Goal: Book appointment/travel/reservation

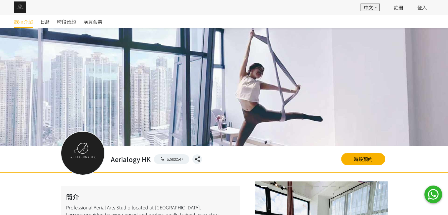
scroll to position [471, 0]
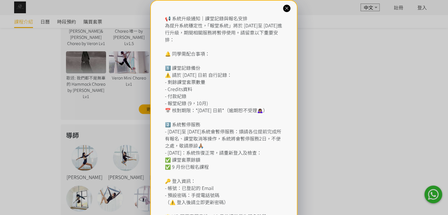
click at [287, 5] on div at bounding box center [286, 8] width 7 height 7
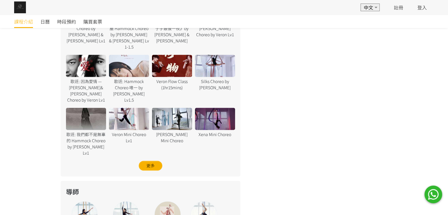
scroll to position [383, 0]
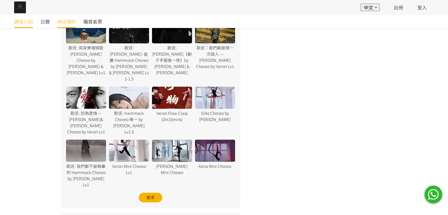
click at [61, 23] on span "時段預約" at bounding box center [66, 21] width 19 height 7
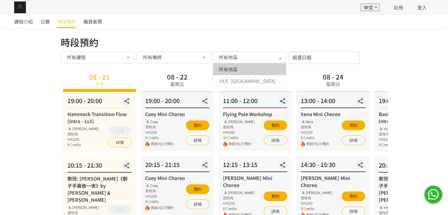
click at [230, 58] on span "所有地區" at bounding box center [228, 57] width 19 height 6
click at [300, 59] on input "篩選日期" at bounding box center [323, 57] width 71 height 12
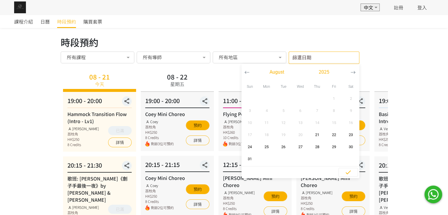
click at [350, 74] on button "button" at bounding box center [352, 72] width 11 height 16
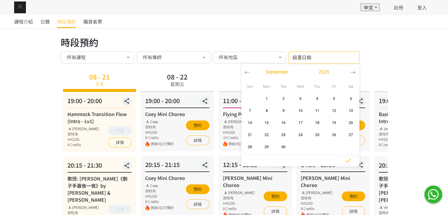
click at [350, 74] on button "button" at bounding box center [352, 72] width 11 height 16
click at [353, 74] on icon "button" at bounding box center [352, 72] width 5 height 5
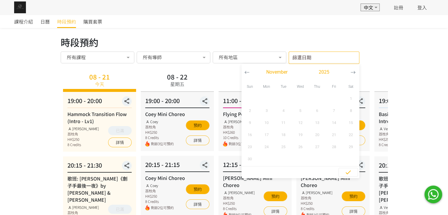
click at [242, 71] on button "button" at bounding box center [246, 72] width 11 height 16
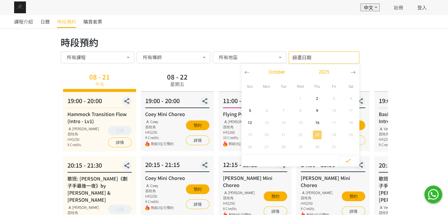
click at [319, 133] on span "23" at bounding box center [316, 135] width 13 height 6
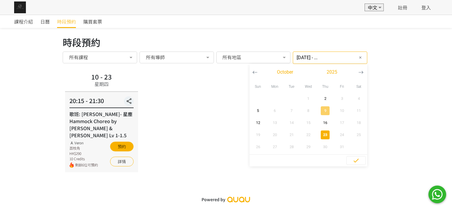
click at [319, 115] on button "9" at bounding box center [325, 110] width 17 height 12
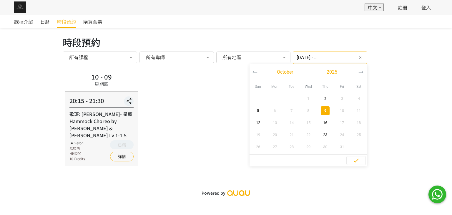
click at [250, 76] on button "button" at bounding box center [255, 72] width 11 height 16
click at [269, 128] on button "15" at bounding box center [274, 123] width 17 height 12
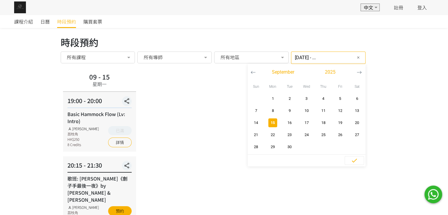
click at [249, 68] on button "button" at bounding box center [252, 72] width 11 height 16
click at [316, 136] on span "21" at bounding box center [322, 135] width 13 height 6
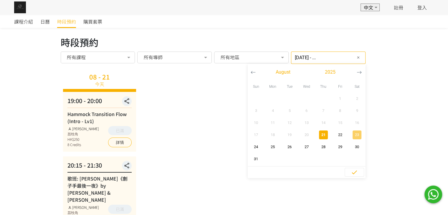
click at [350, 137] on span "23" at bounding box center [356, 135] width 13 height 6
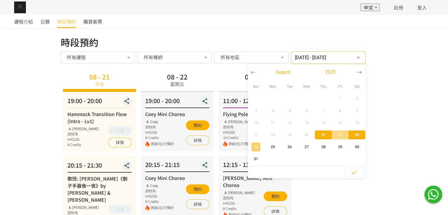
click at [249, 149] on span "24" at bounding box center [255, 147] width 13 height 6
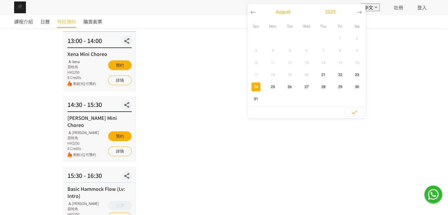
scroll to position [29, 0]
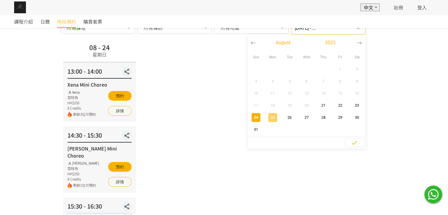
click at [267, 119] on span "25" at bounding box center [272, 117] width 13 height 6
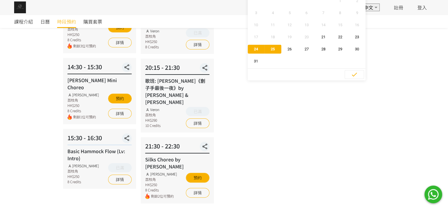
scroll to position [98, 0]
click at [350, 48] on span "30" at bounding box center [356, 49] width 13 height 6
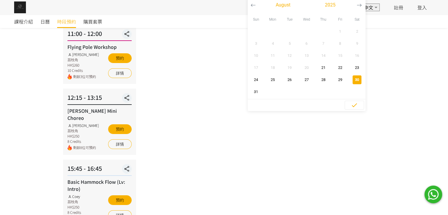
scroll to position [57, 0]
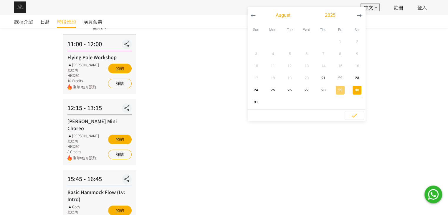
click at [335, 90] on span "29" at bounding box center [339, 90] width 13 height 6
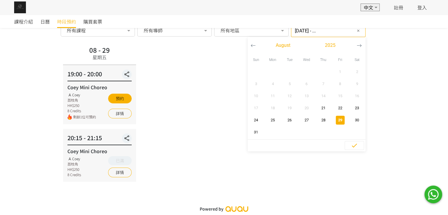
scroll to position [26, 0]
click at [323, 121] on span "28" at bounding box center [322, 120] width 13 height 6
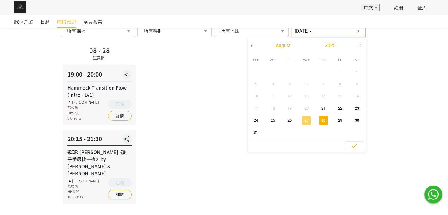
click at [300, 120] on span "27" at bounding box center [306, 120] width 13 height 6
type input "2025-08-27 - ..."
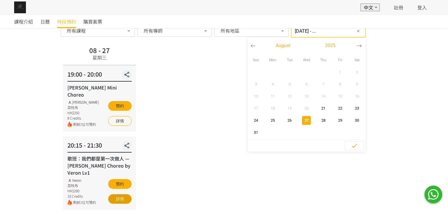
click at [118, 196] on link "詳情" at bounding box center [120, 199] width 24 height 10
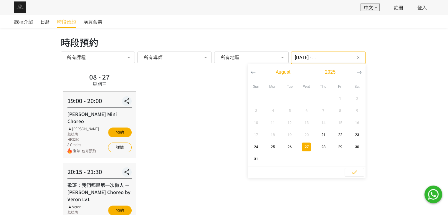
click at [328, 58] on input "2025-08-27 - ..." at bounding box center [328, 57] width 74 height 12
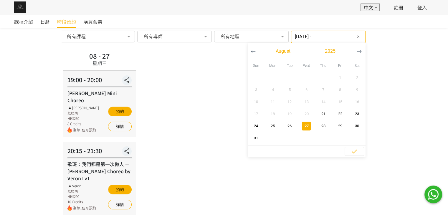
scroll to position [29, 0]
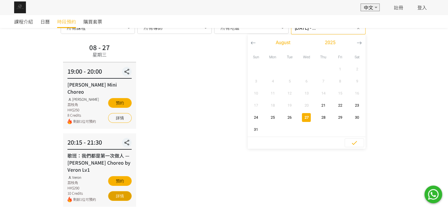
click at [122, 191] on link "詳情" at bounding box center [120, 196] width 24 height 10
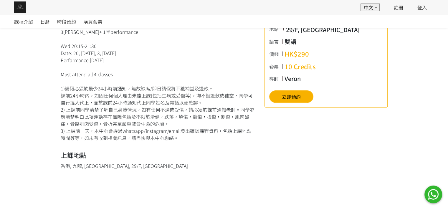
scroll to position [177, 0]
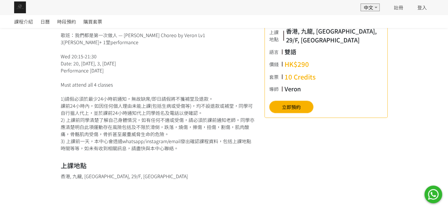
drag, startPoint x: 66, startPoint y: 62, endPoint x: 160, endPoint y: 73, distance: 94.9
click at [160, 73] on div "歌班：我們都是第一次做人 — Firdhaus Hammock Choreo by Veron Lv1 3堂 + 1堂performance Wed 20:1…" at bounding box center [158, 91] width 195 height 120
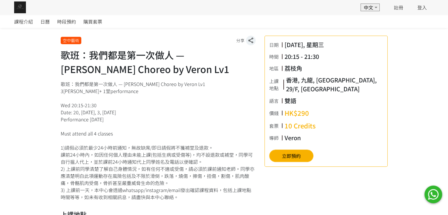
scroll to position [118, 0]
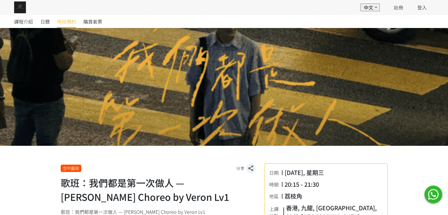
click at [64, 21] on span "時段預約" at bounding box center [66, 21] width 19 height 7
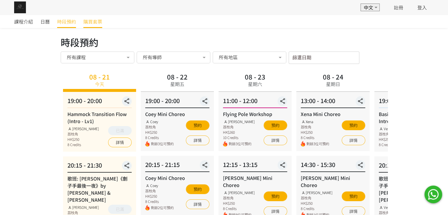
click at [92, 21] on span "購買套票" at bounding box center [92, 21] width 19 height 7
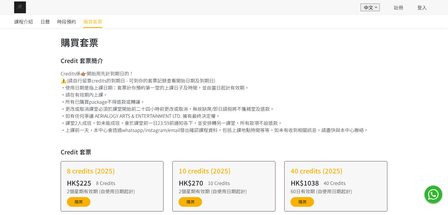
scroll to position [88, 0]
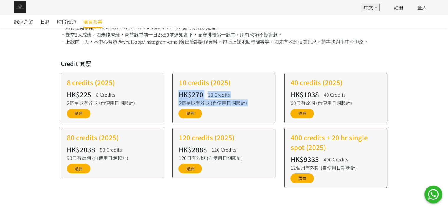
drag, startPoint x: 178, startPoint y: 98, endPoint x: 229, endPoint y: 114, distance: 54.0
click at [229, 114] on div "10 credits (2025) HK$270 10 Credits 2個星期有效期 (自使用日期起計) 購買" at bounding box center [223, 98] width 103 height 50
click at [229, 114] on div "購買" at bounding box center [223, 114] width 91 height 10
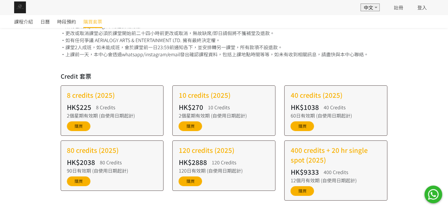
scroll to position [0, 0]
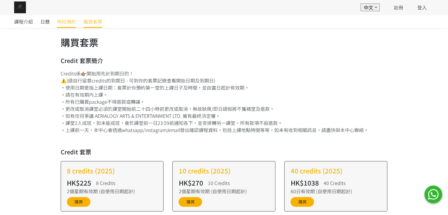
click at [64, 19] on span "時段預約" at bounding box center [66, 21] width 19 height 7
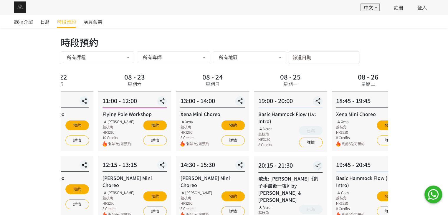
click at [176, 100] on div "13:00 - 14:00 Xena Mini Choreo Xena 荔枝角 HK$250 8 Credits 剩餘3位可預約 預約 詳情" at bounding box center [212, 121] width 73 height 59
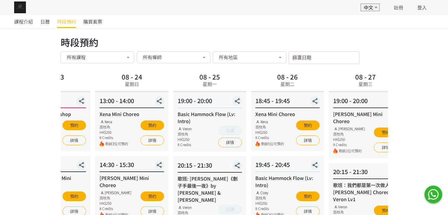
click at [251, 117] on div "18:45 - 19:45 Xena Mini Choreo Xena 荔枝角 HK$250 8 Credits 剩餘5位可預約 預約 詳情" at bounding box center [287, 121] width 73 height 59
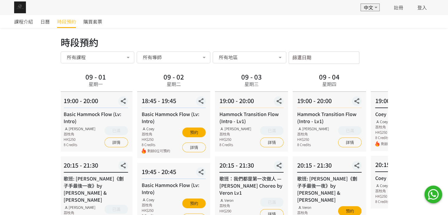
click at [143, 199] on div "19:45 - 20:45 Basic Hammock Flow (Lv: Intro) Coey 荔枝角 HK$250 8 Credits 剩餘1位可預約 …" at bounding box center [173, 196] width 73 height 66
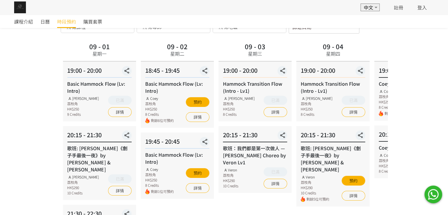
scroll to position [59, 0]
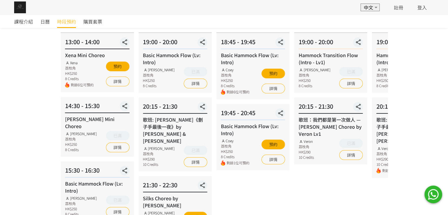
click at [424, 123] on div "課程介紹 日曆 時段預約 購買套票 時段預約 時段預約 所有課程 所有課程 Hammock Transition Flow (Intro - Lv1) 歌班:…" at bounding box center [224, 182] width 448 height 453
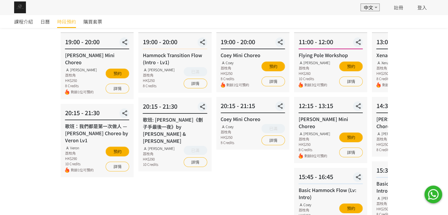
drag, startPoint x: 121, startPoint y: 125, endPoint x: 298, endPoint y: 170, distance: 182.5
click at [291, 168] on div "08 - 29 星期五 19:00 - 20:00 Coey Mini Choreo Coey 荔枝角 HK$250 8 Credits 剩餘1位可預約 預約…" at bounding box center [253, 194] width 78 height 364
